Goal: Task Accomplishment & Management: Use online tool/utility

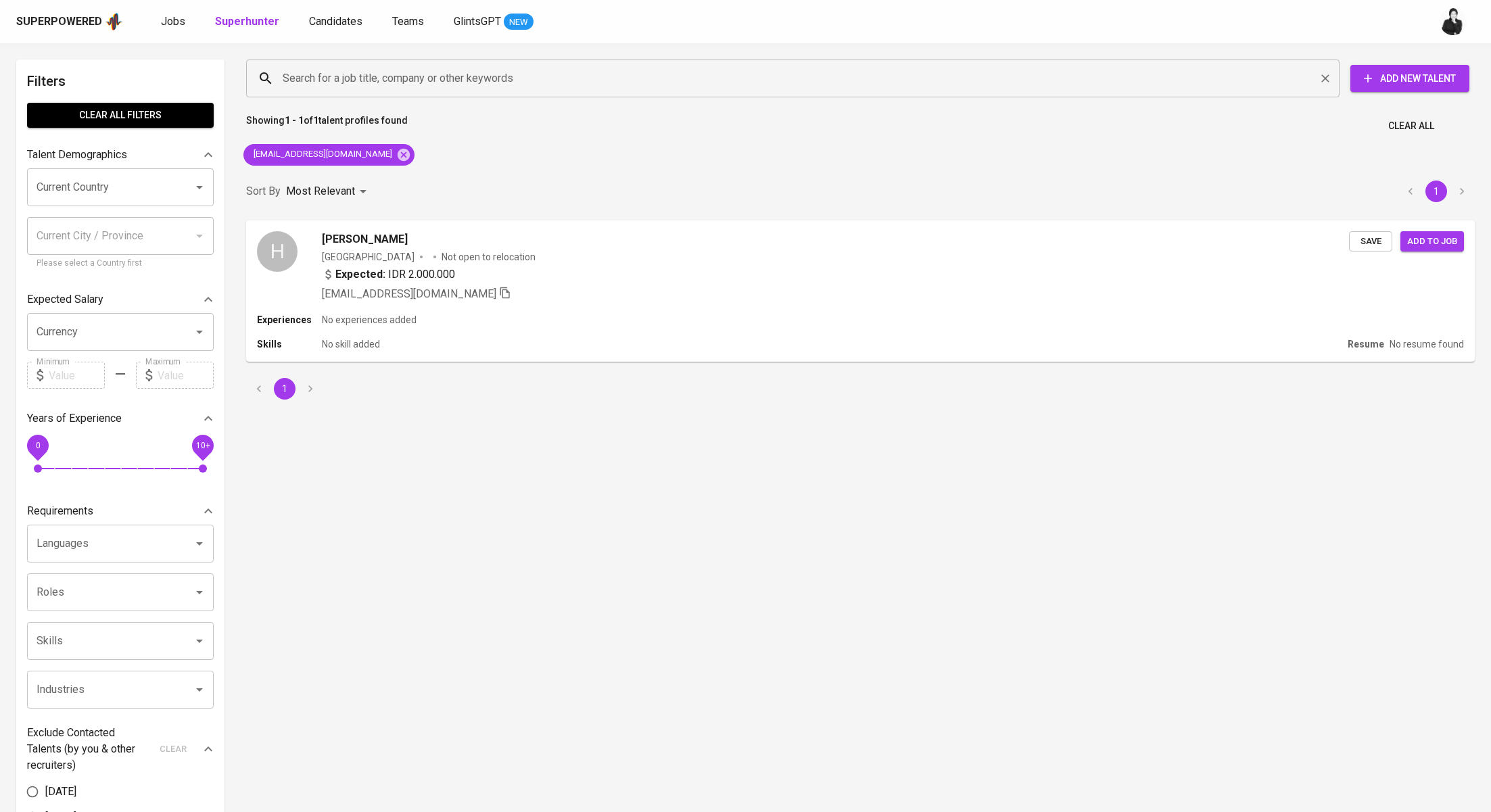
click at [332, 82] on input "Search for a job title, company or other keywords" at bounding box center [796, 79] width 1034 height 26
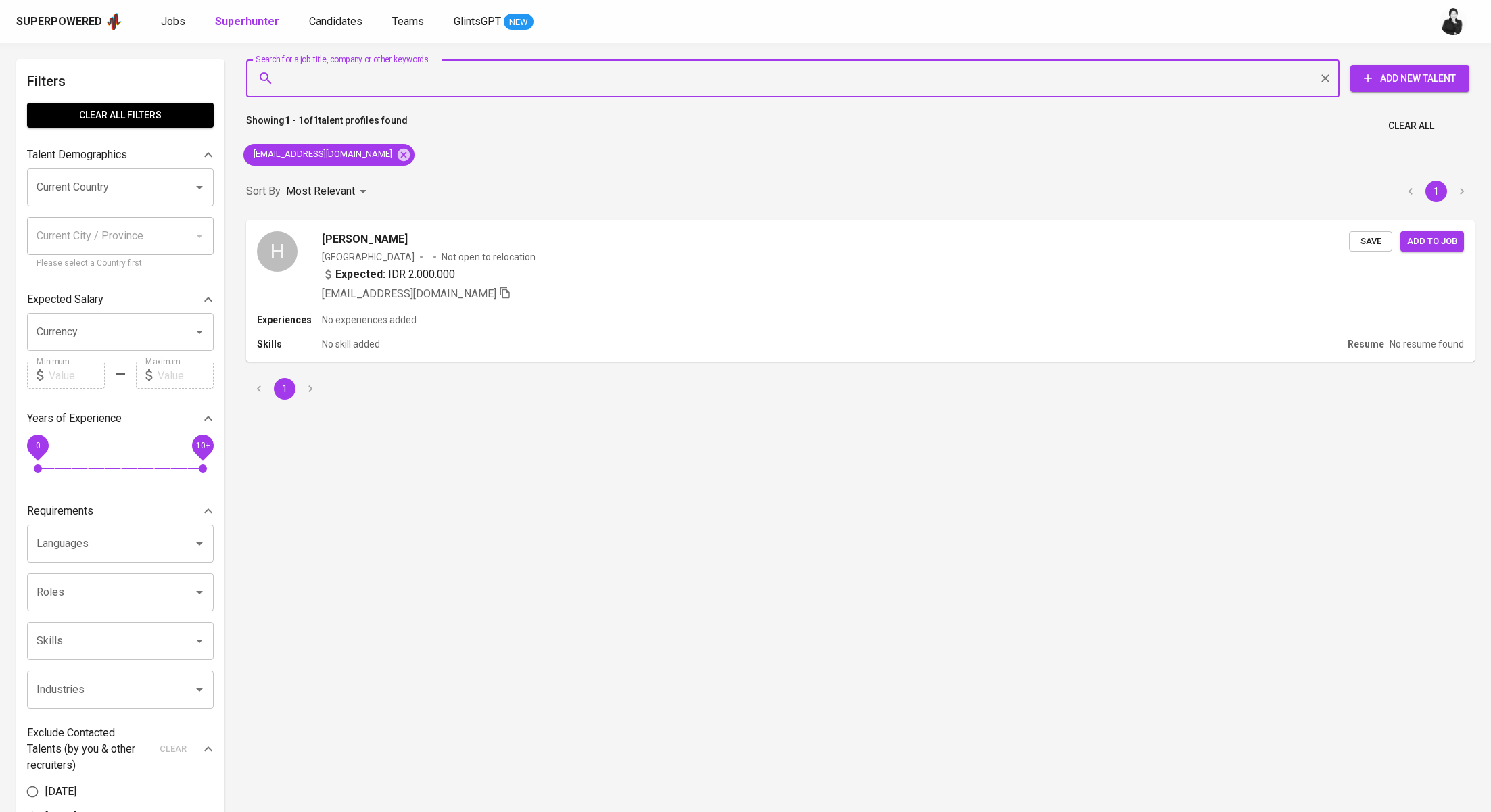
click at [340, 12] on div "Superpowered Jobs Superhunter Candidates Teams GlintsGPT NEW" at bounding box center [724, 22] width 1415 height 20
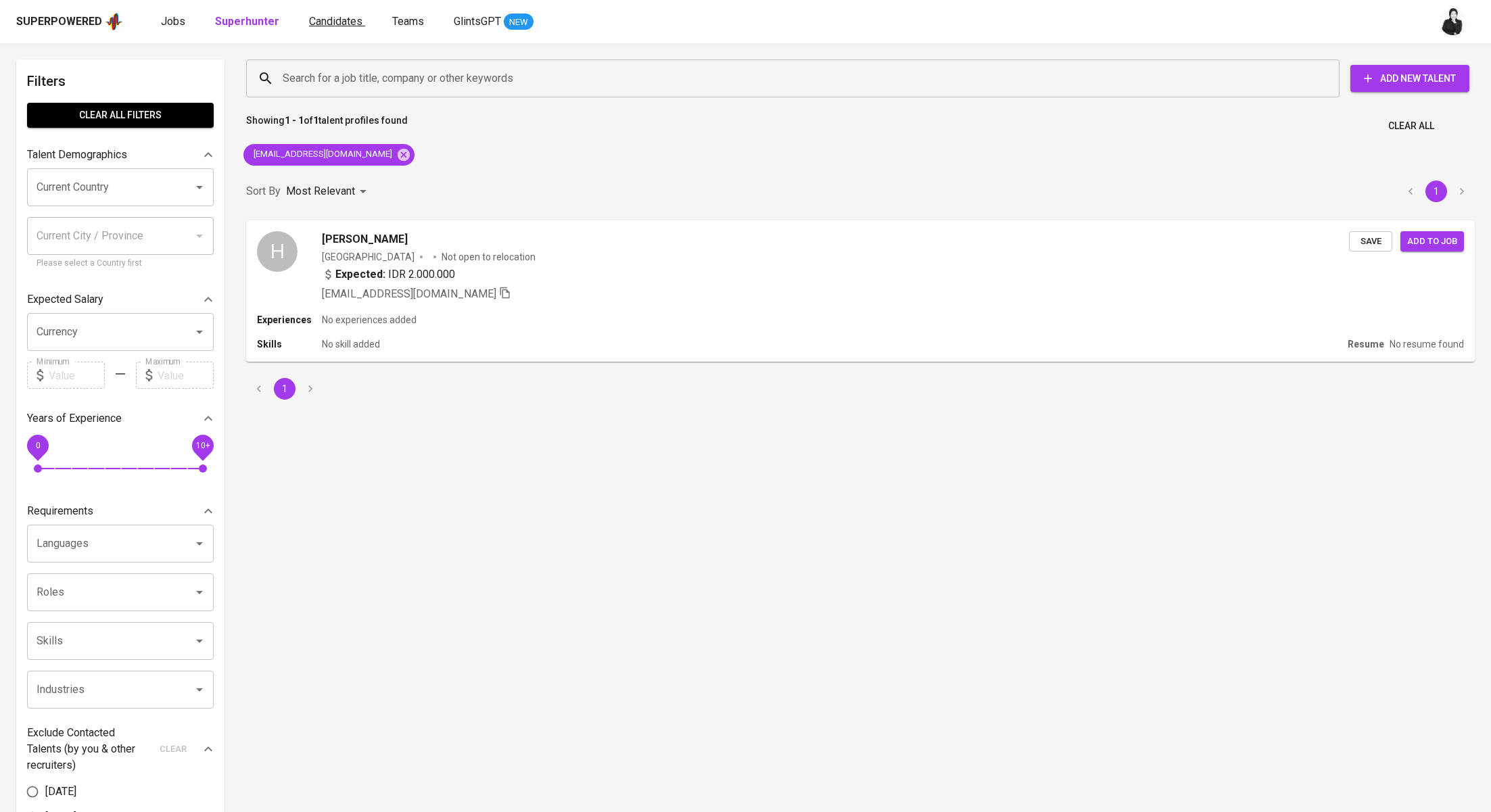
click at [344, 26] on span "Candidates" at bounding box center [336, 21] width 54 height 13
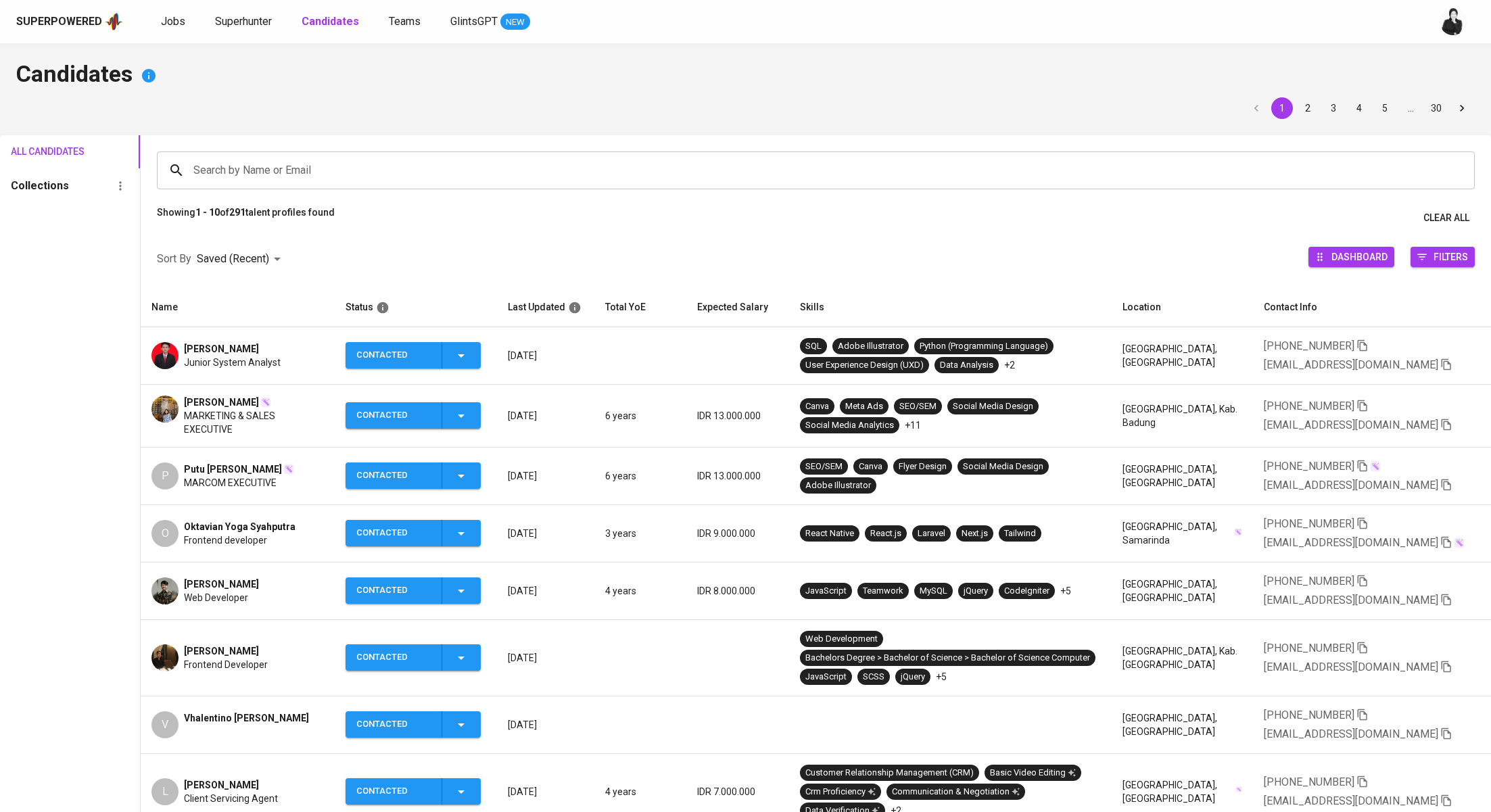
click at [348, 159] on input "Search by Name or Email" at bounding box center [819, 170] width 1259 height 26
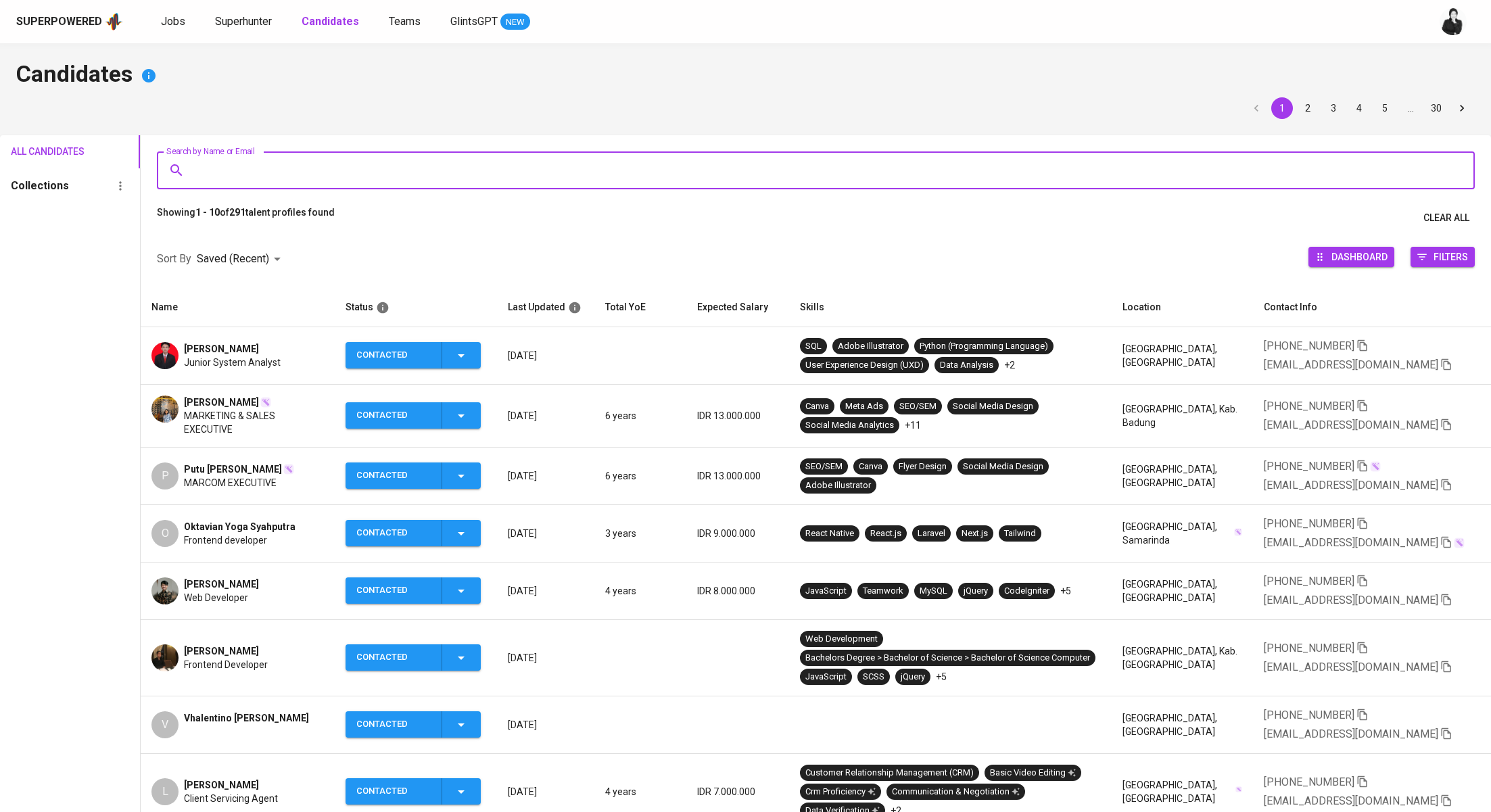
paste input "Rezky Wahyuda Sitepu"
type input "Rezky Wahyuda Sitepu"
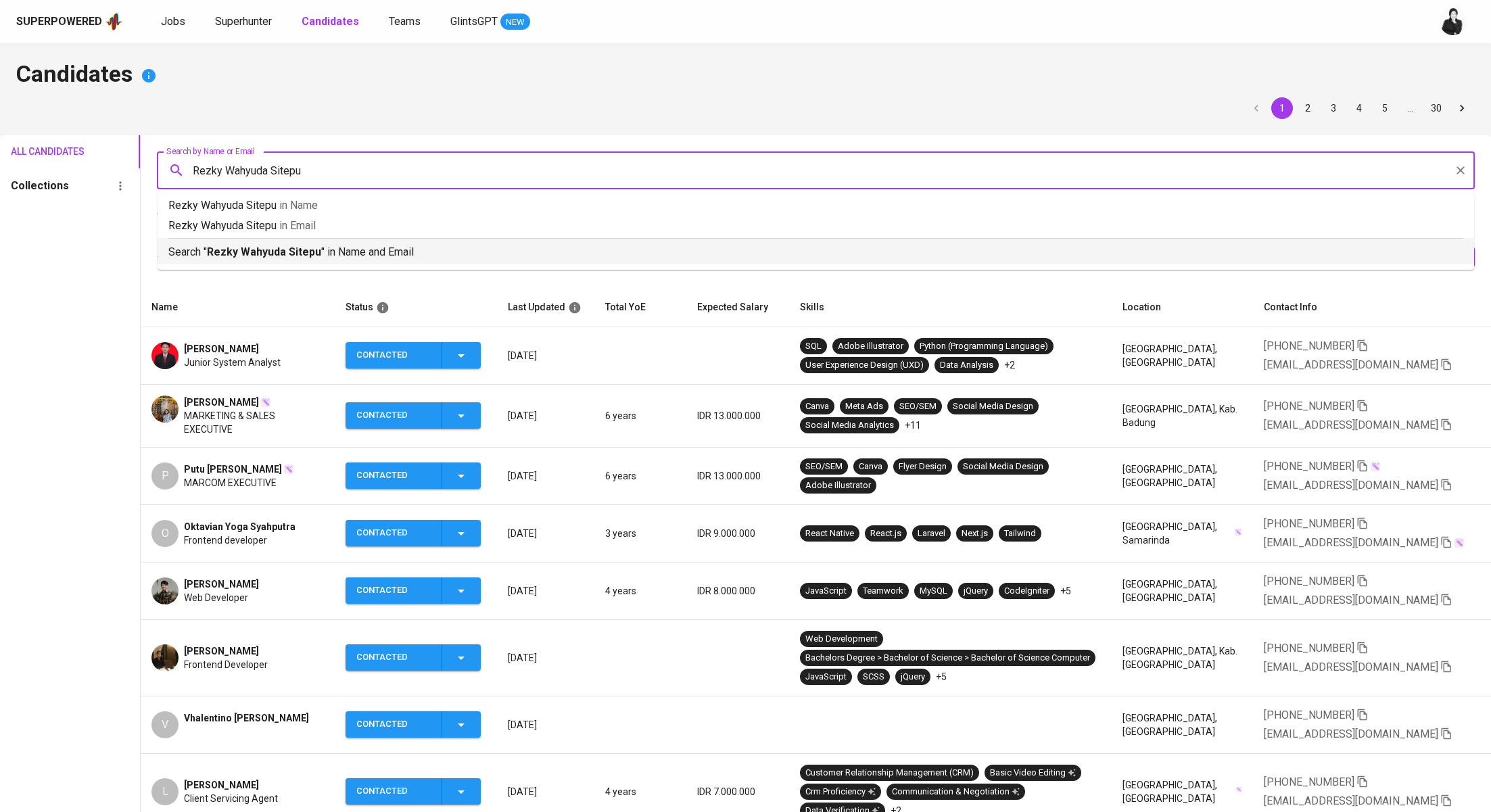
click at [323, 256] on p "Search " Rezky Wahyuda Sitepu " in Name and Email" at bounding box center [815, 252] width 1295 height 16
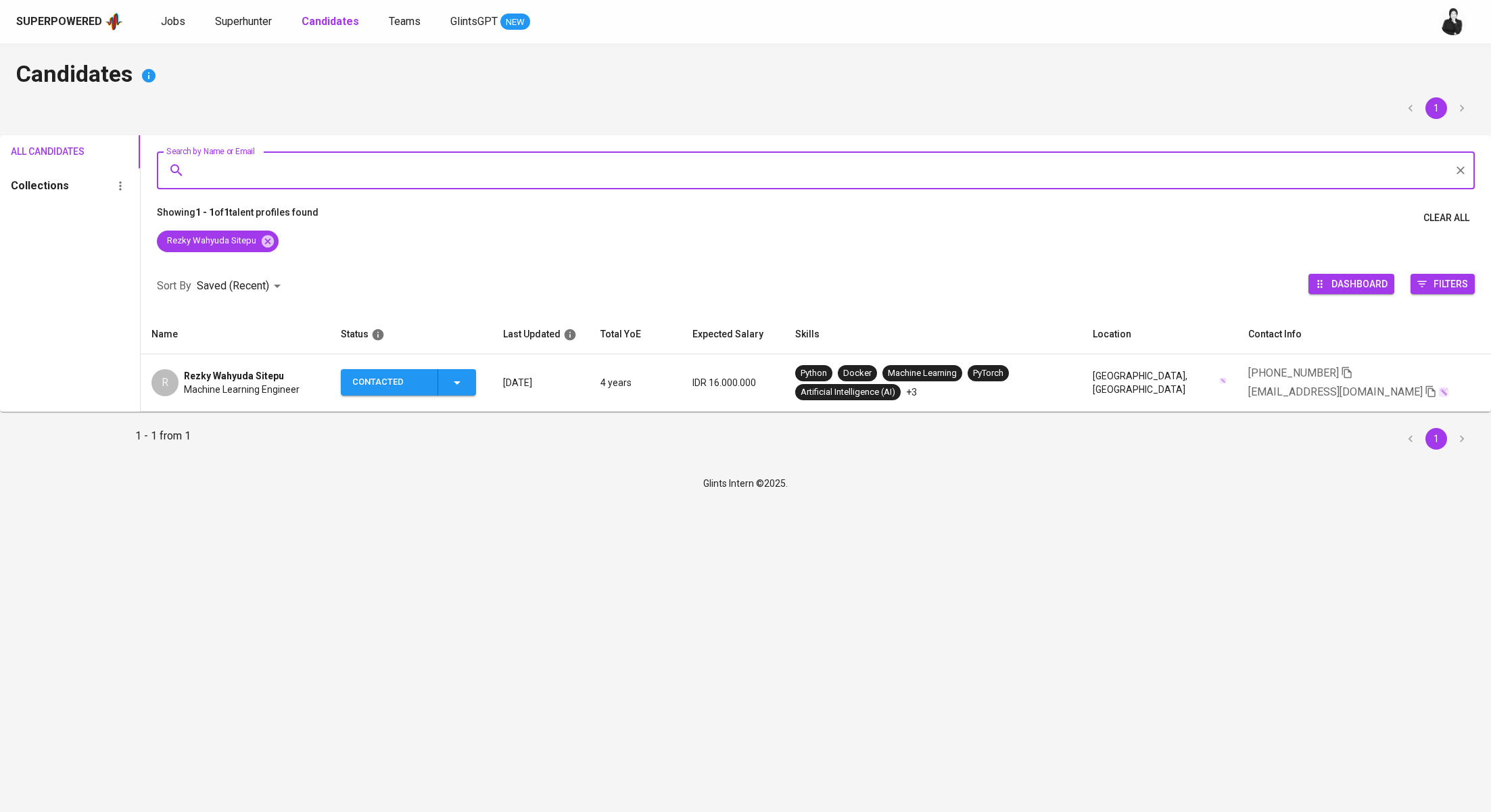
click at [246, 366] on td "R Rezky Wahyuda Sitepu Machine Learning Engineer" at bounding box center [235, 383] width 189 height 58
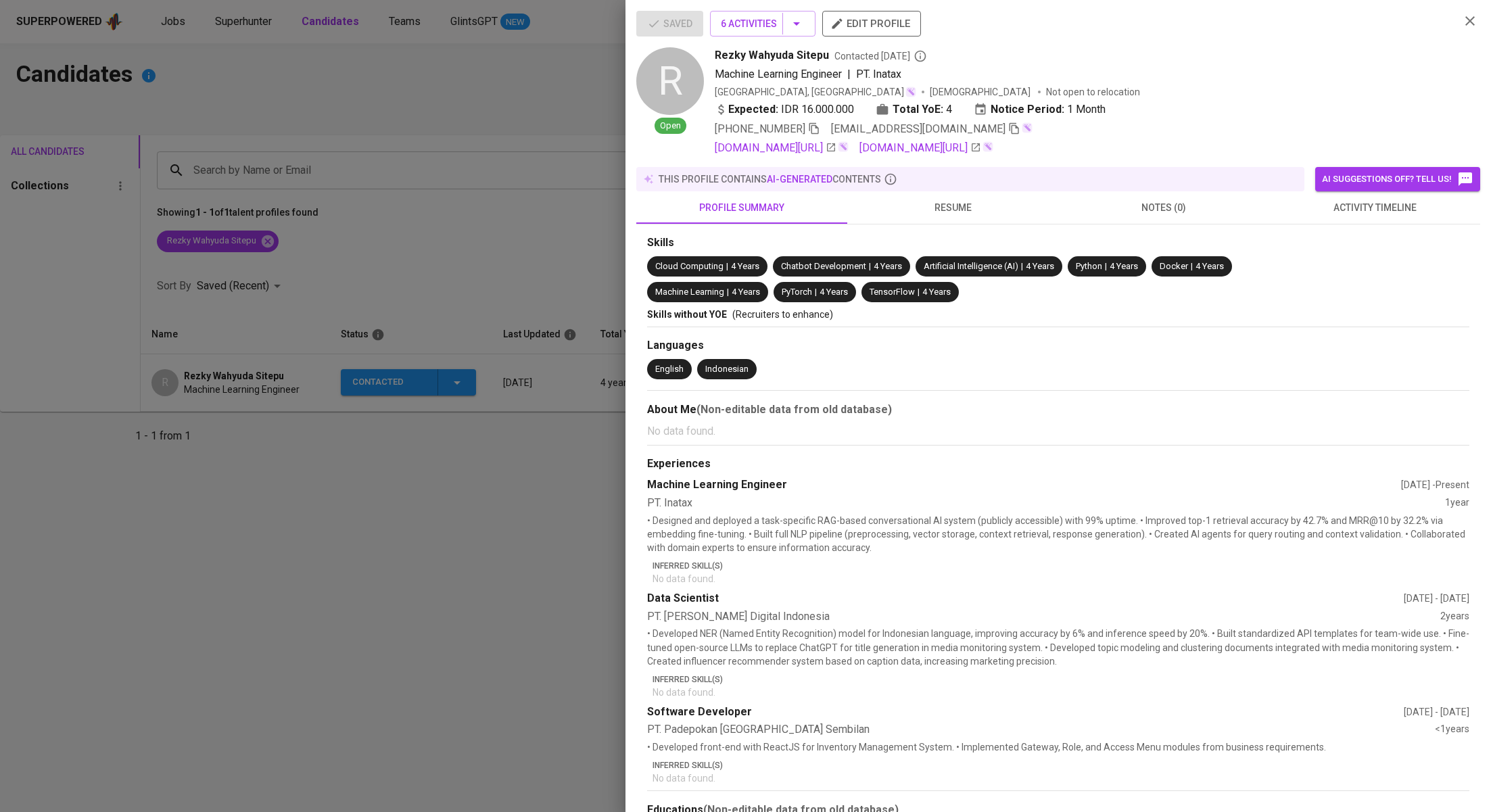
click at [1402, 216] on button "activity timeline" at bounding box center [1375, 207] width 211 height 33
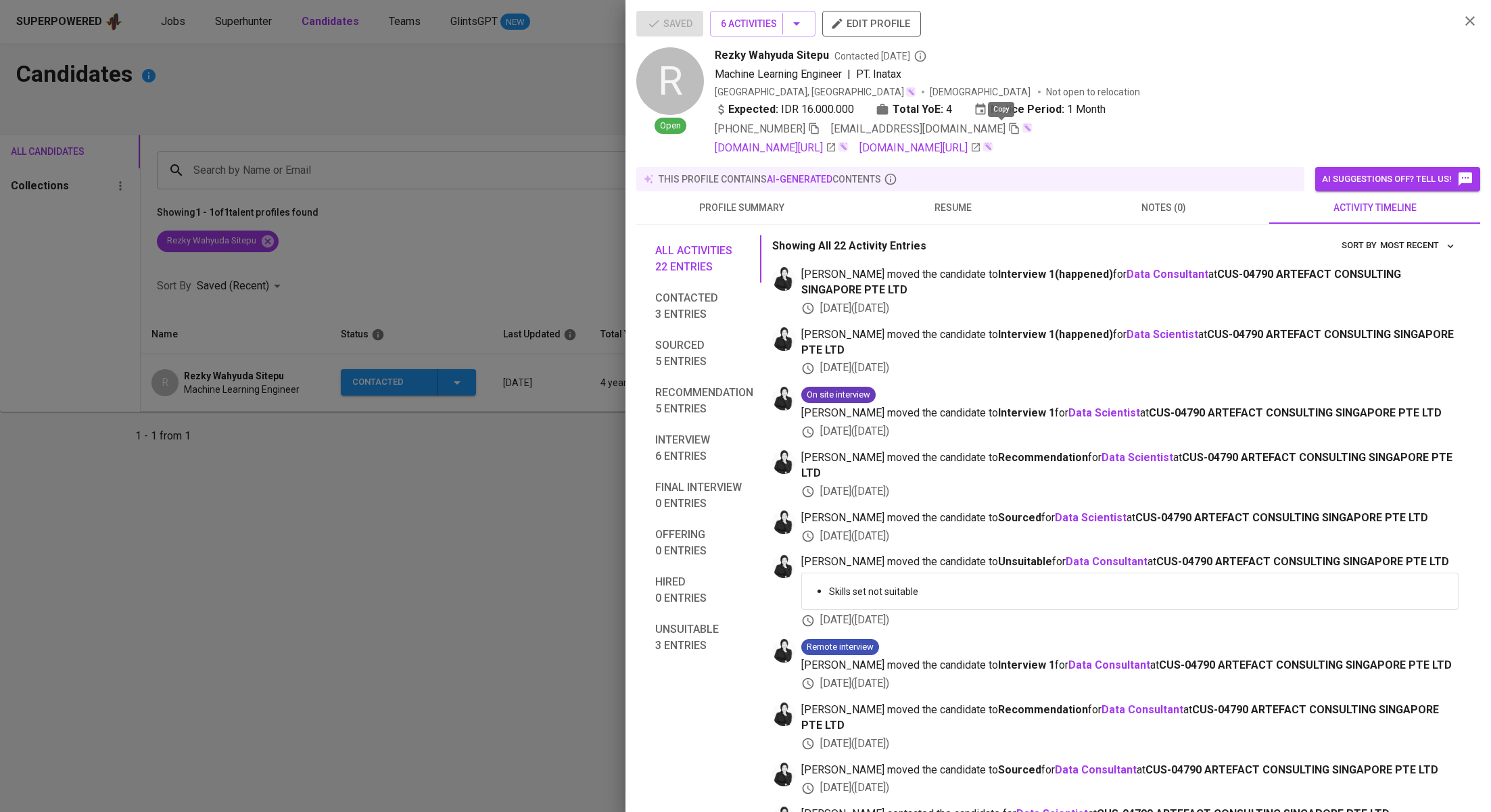
click at [1008, 131] on icon "button" at bounding box center [1014, 128] width 12 height 12
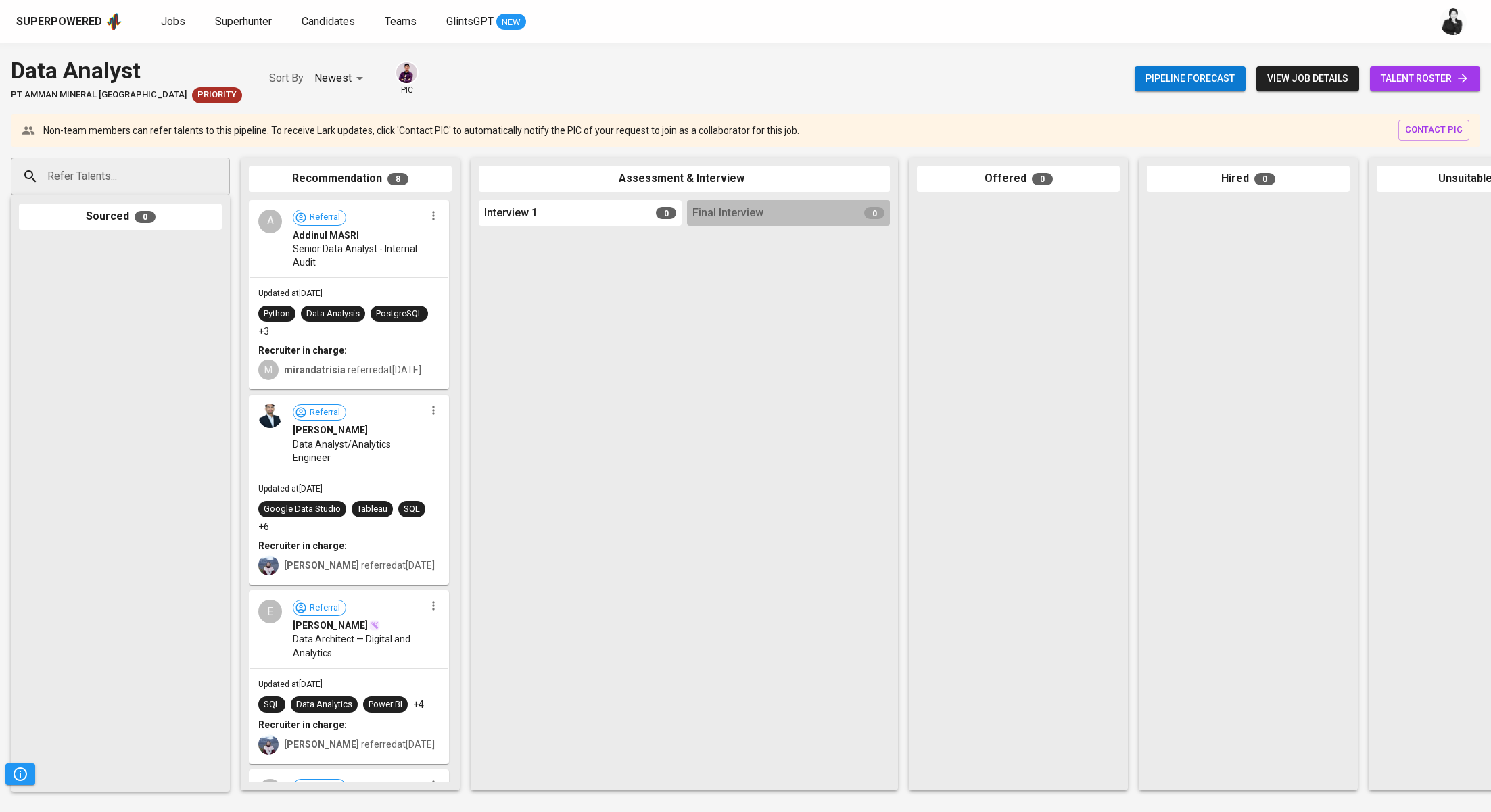
click at [1410, 73] on span "talent roster" at bounding box center [1424, 79] width 89 height 17
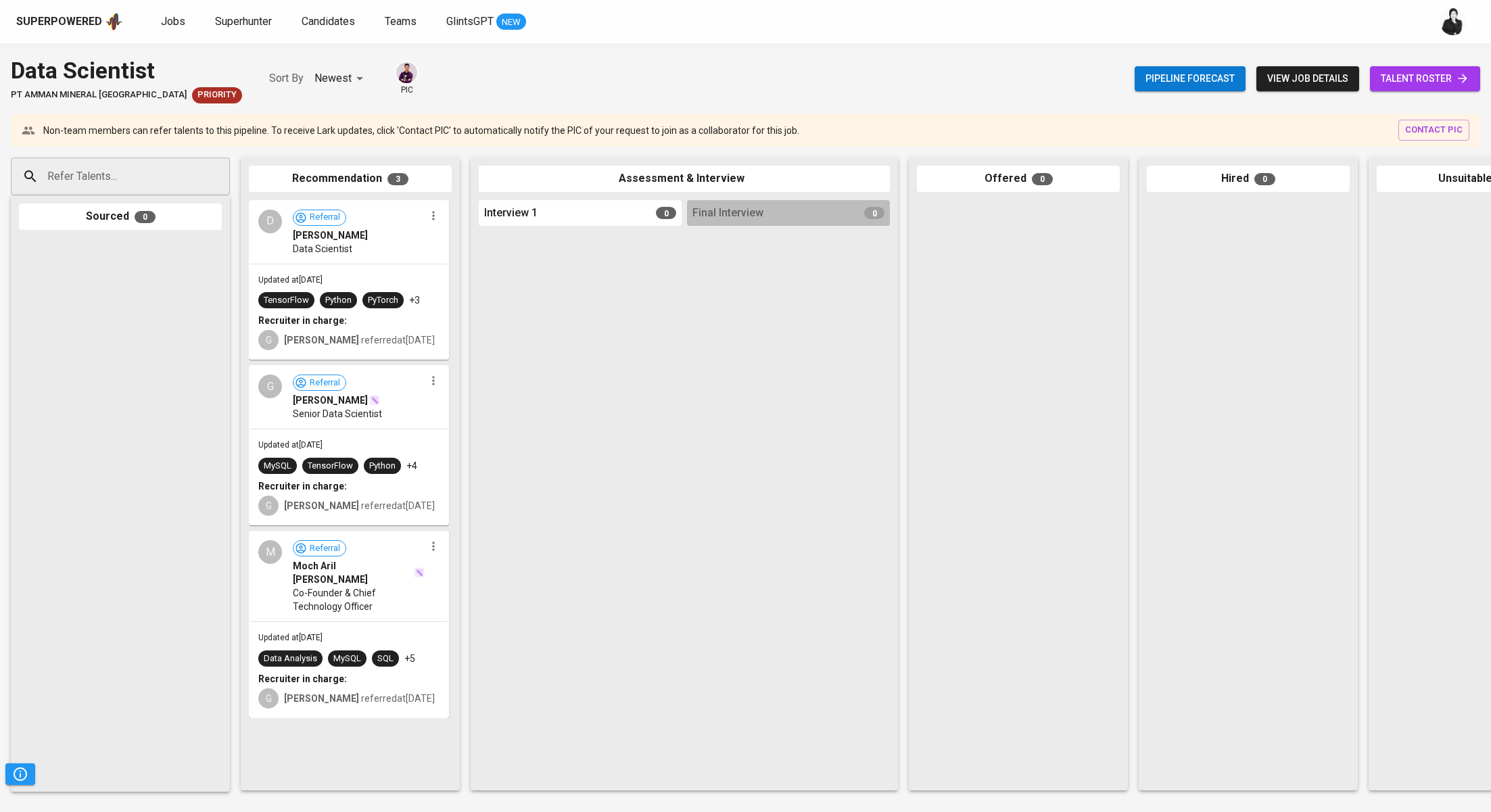
click at [1397, 76] on span "talent roster" at bounding box center [1424, 79] width 89 height 17
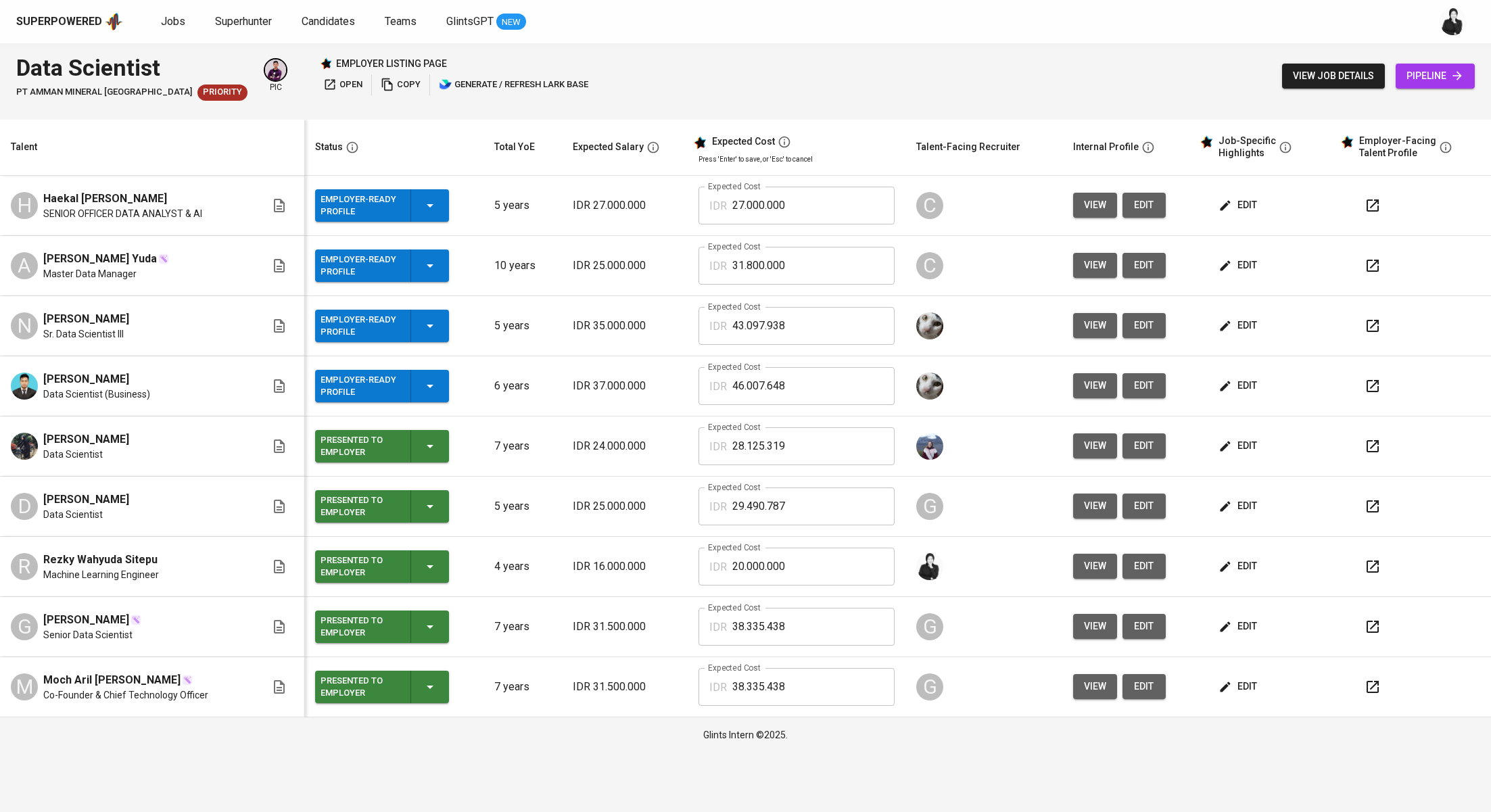
click at [67, 560] on span "Rezky Wahyuda Sitepu" at bounding box center [100, 559] width 114 height 16
drag, startPoint x: 164, startPoint y: 558, endPoint x: 41, endPoint y: 556, distance: 123.0
click at [41, 556] on div "R Rezky Wahyuda Sitepu Machine Learning Engineer" at bounding box center [138, 566] width 255 height 30
copy span "Rezky Wahyuda Sitepu"
click at [1442, 70] on span "pipeline" at bounding box center [1435, 76] width 58 height 17
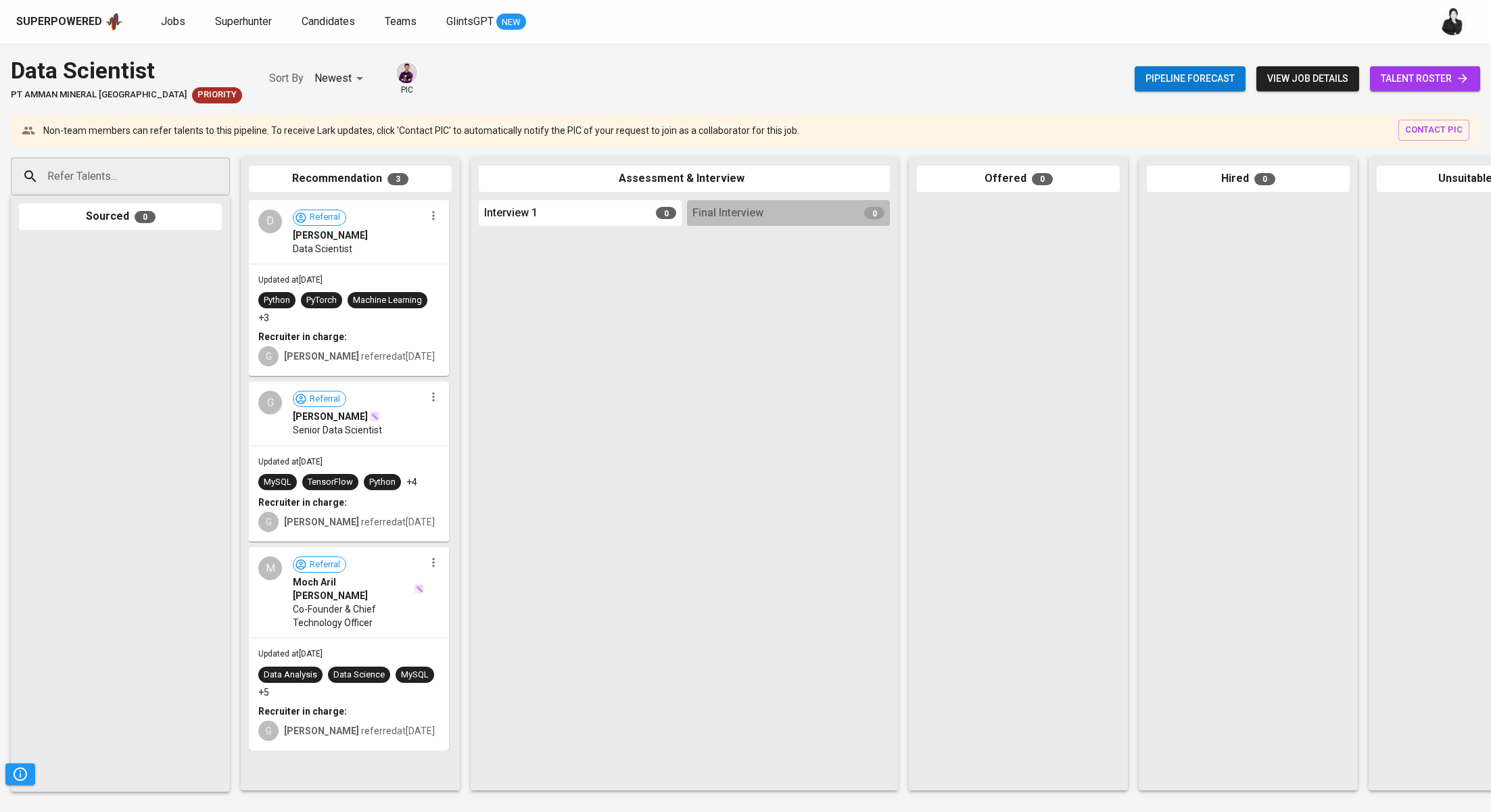
click at [184, 164] on input "Refer Talents..." at bounding box center [114, 176] width 142 height 26
paste input "rezkywahyudasitepu@gmail.com"
type input "rezkywahyudasitepu@gmail.com"
click at [167, 221] on div "Machine Learning Engineer" at bounding box center [125, 228] width 139 height 14
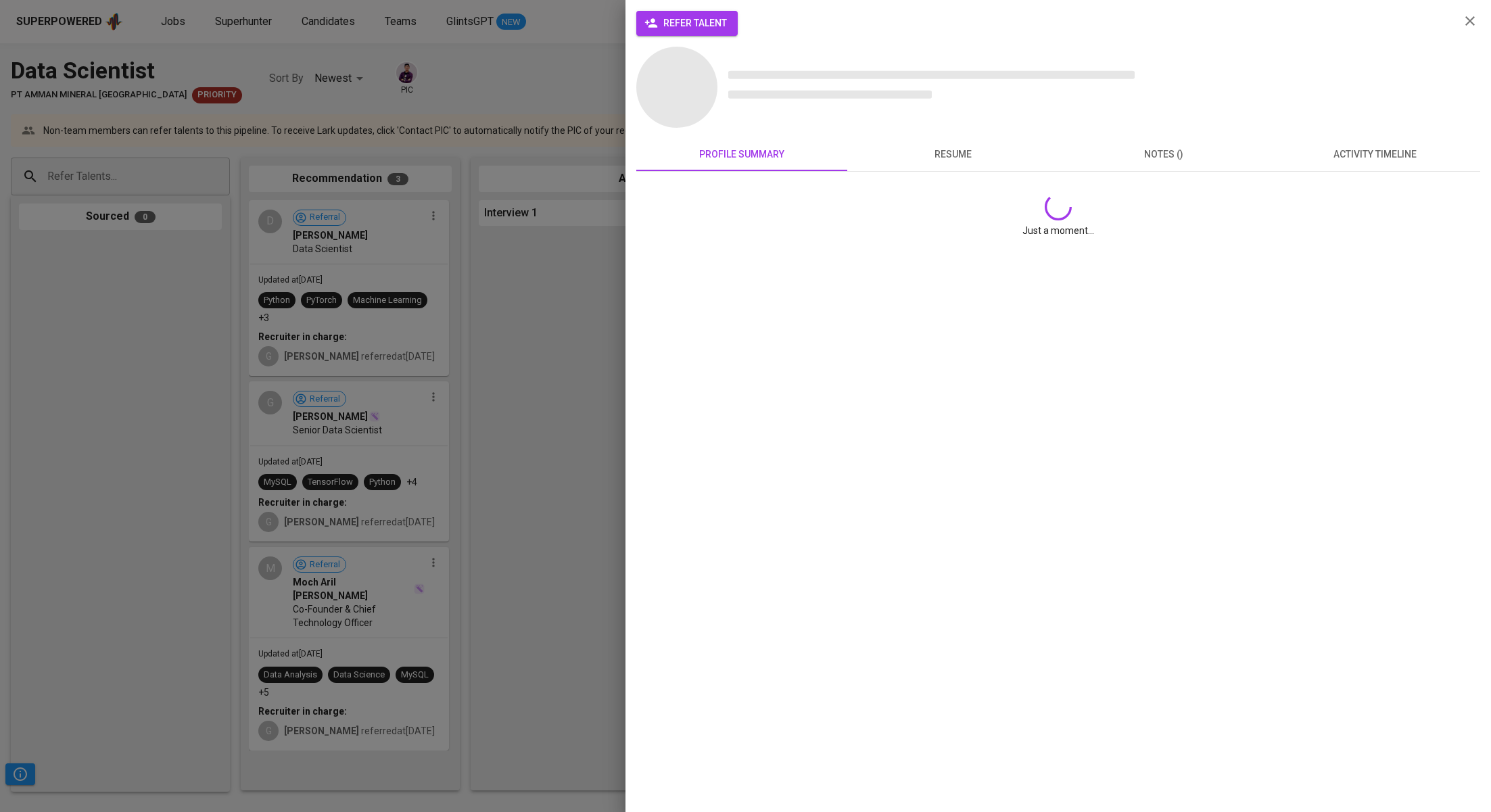
scroll to position [0, 0]
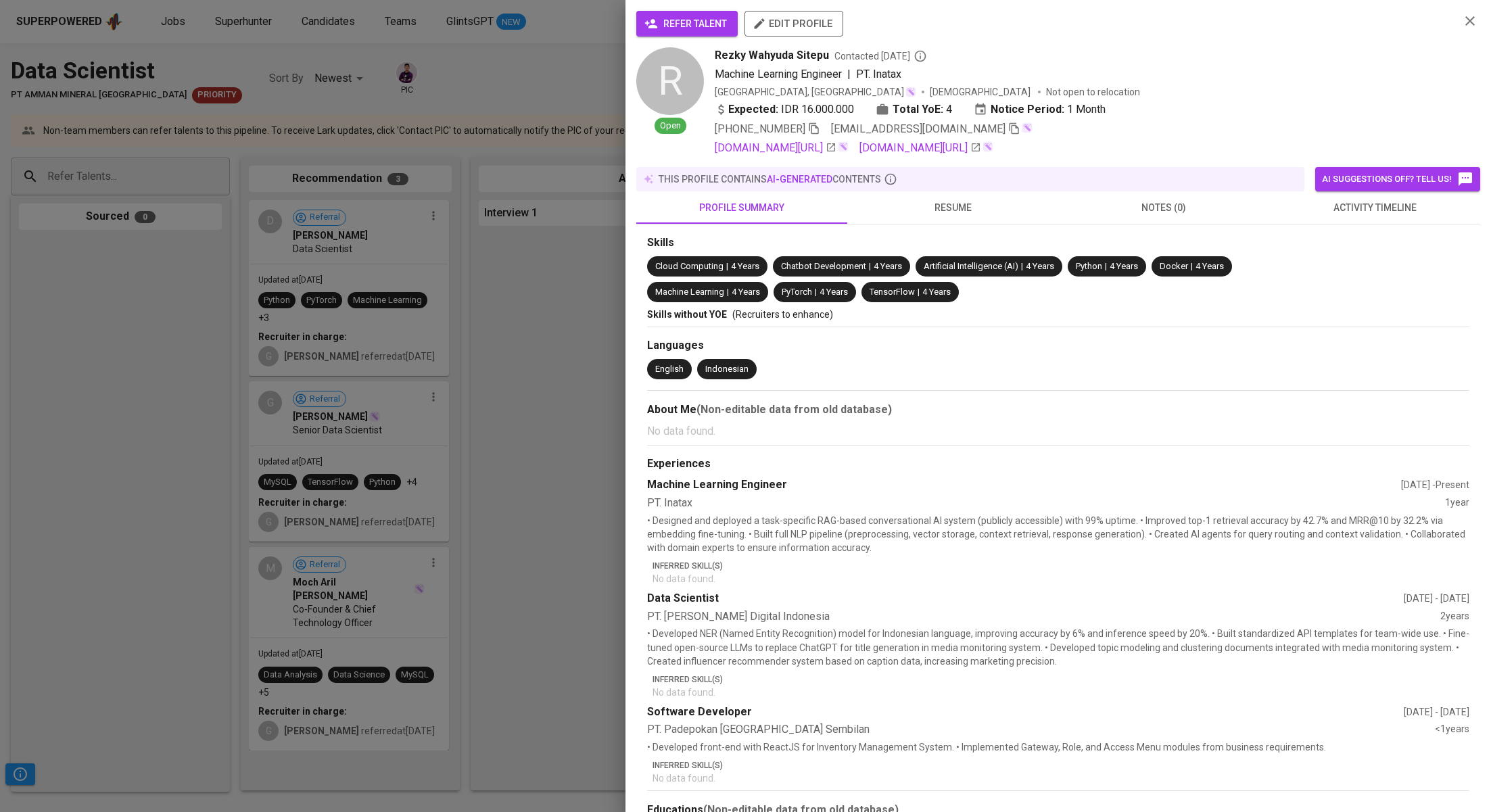
click at [664, 7] on div "refer talent edit profile R Open Rezky Wahyuda Sitepu Contacted 1 month ago Mac…" at bounding box center [1059, 406] width 866 height 812
click at [672, 22] on span "refer talent" at bounding box center [687, 24] width 80 height 17
